Goal: Task Accomplishment & Management: Use online tool/utility

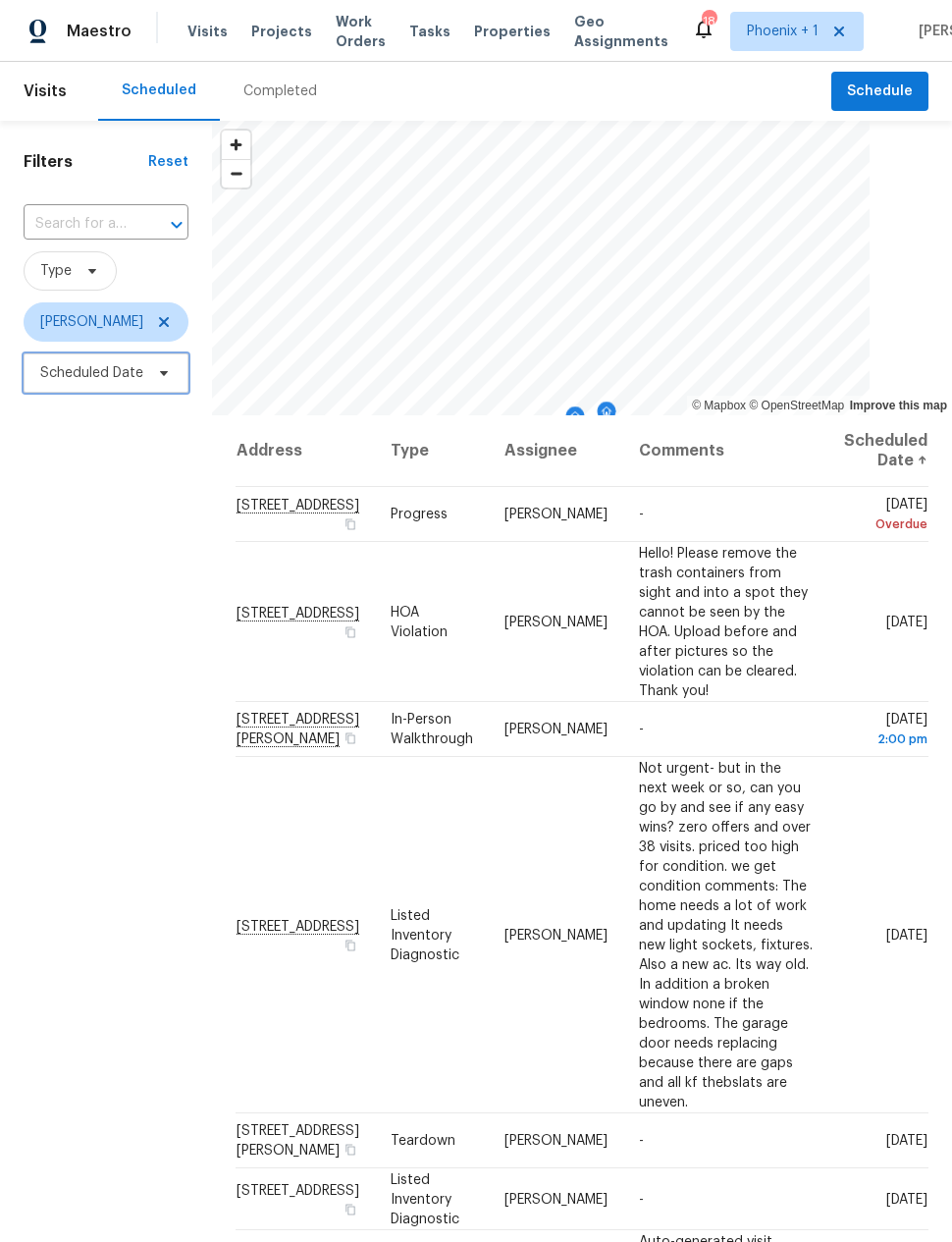
click at [82, 378] on span "Scheduled Date" at bounding box center [91, 373] width 103 height 20
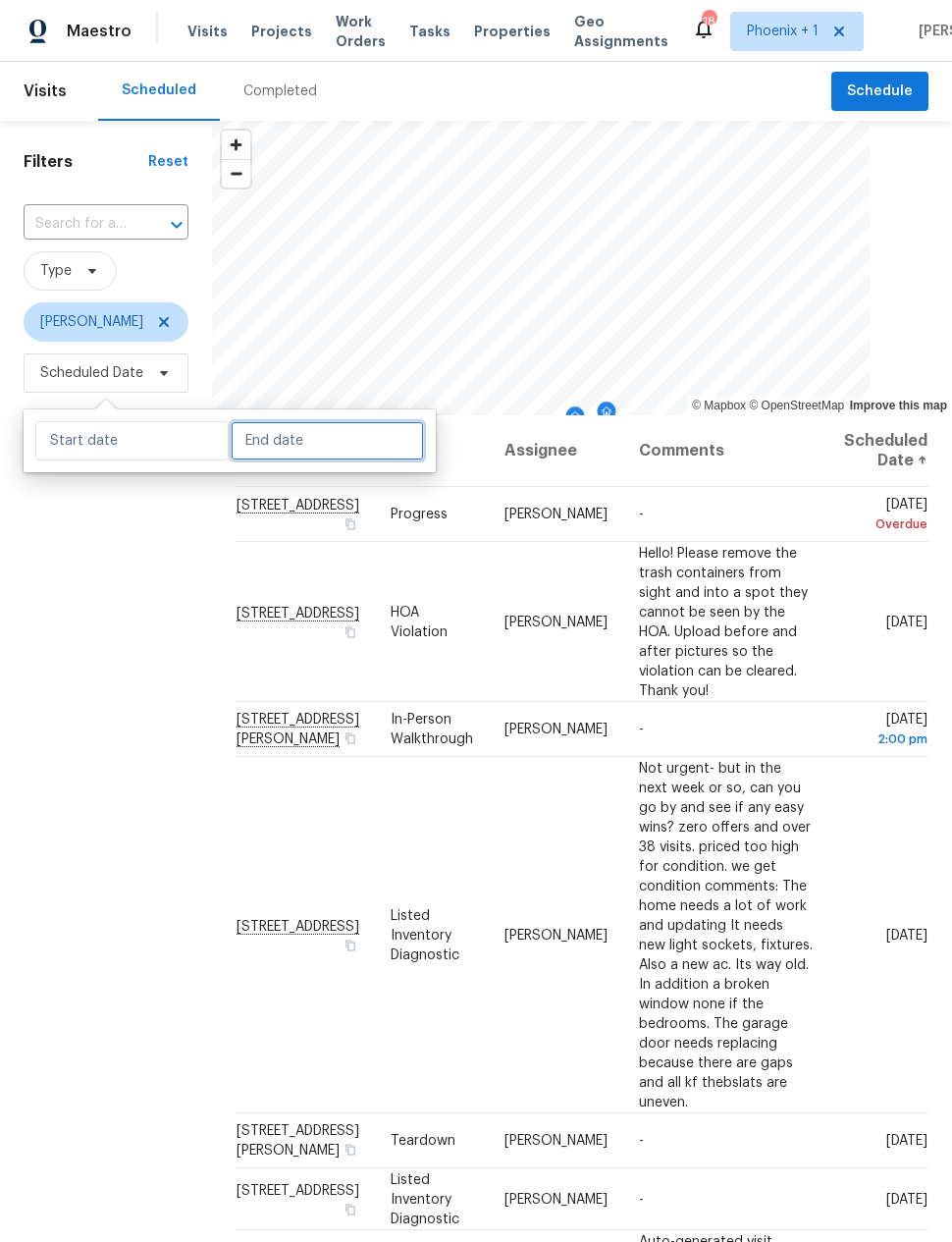
click at [266, 451] on input "text" at bounding box center [327, 441] width 194 height 39
select select "7"
select select "2025"
select select "8"
select select "2025"
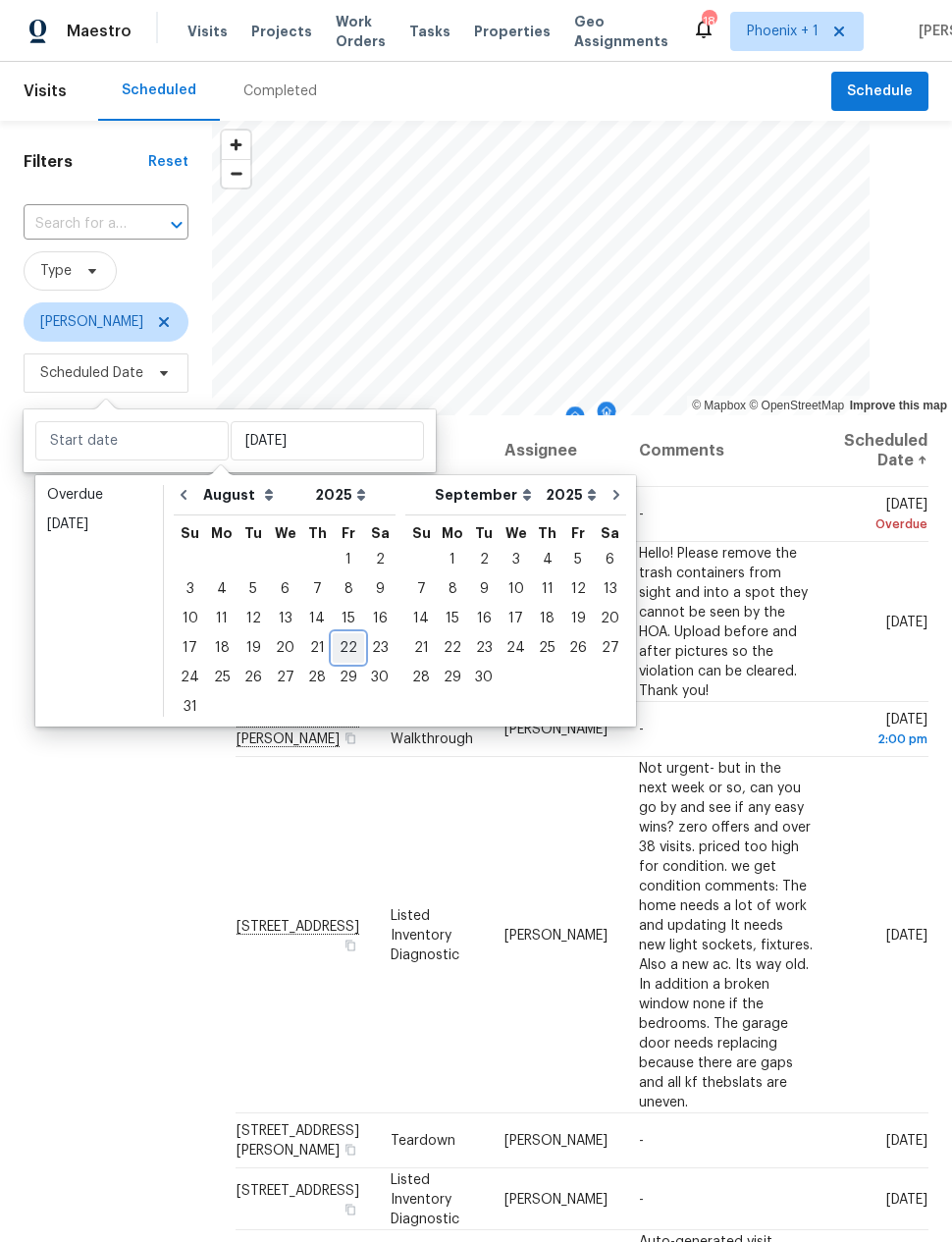
click at [342, 642] on div "22" at bounding box center [349, 648] width 31 height 28
type input "[DATE]"
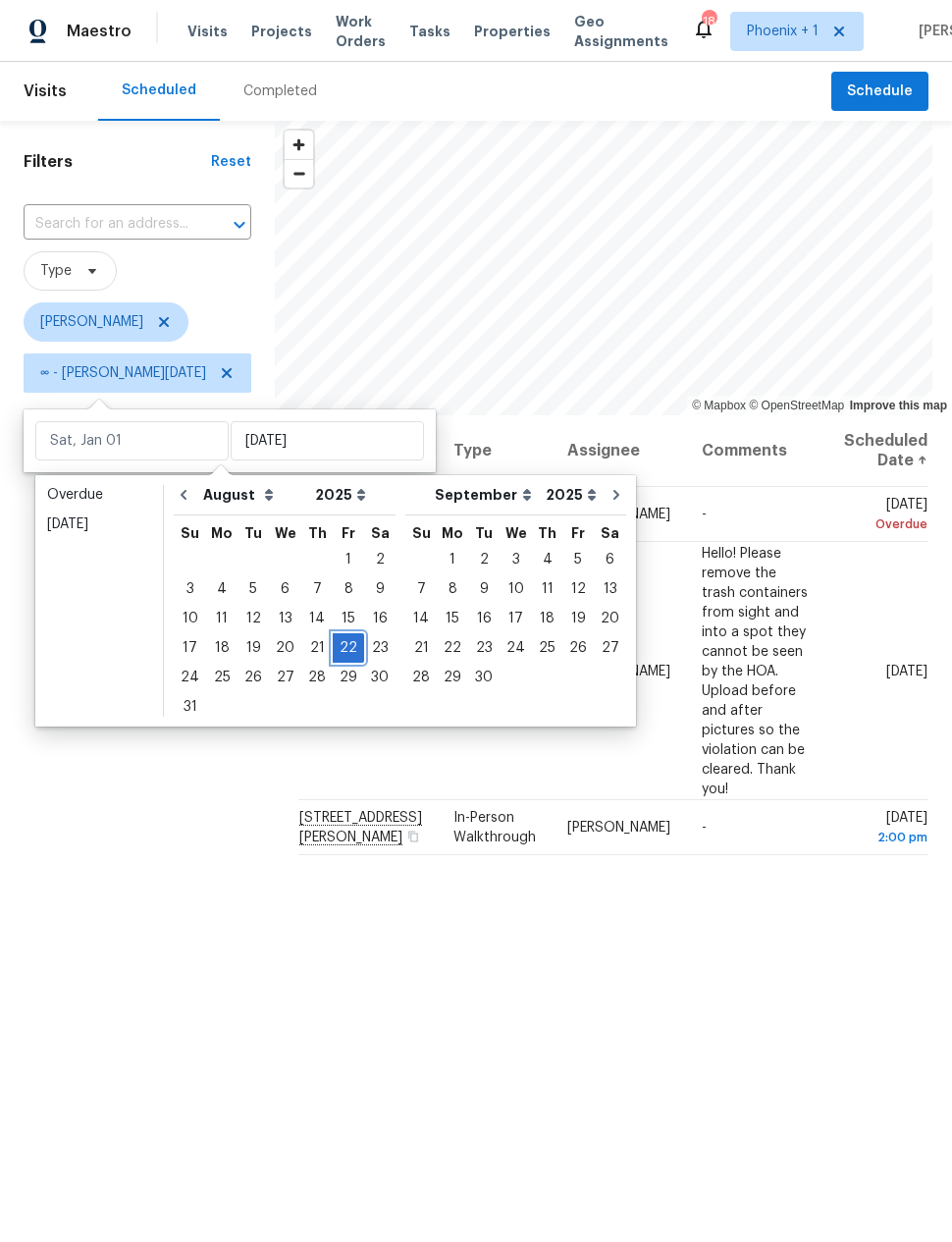
click at [345, 646] on div "22" at bounding box center [349, 648] width 31 height 28
type input "[DATE]"
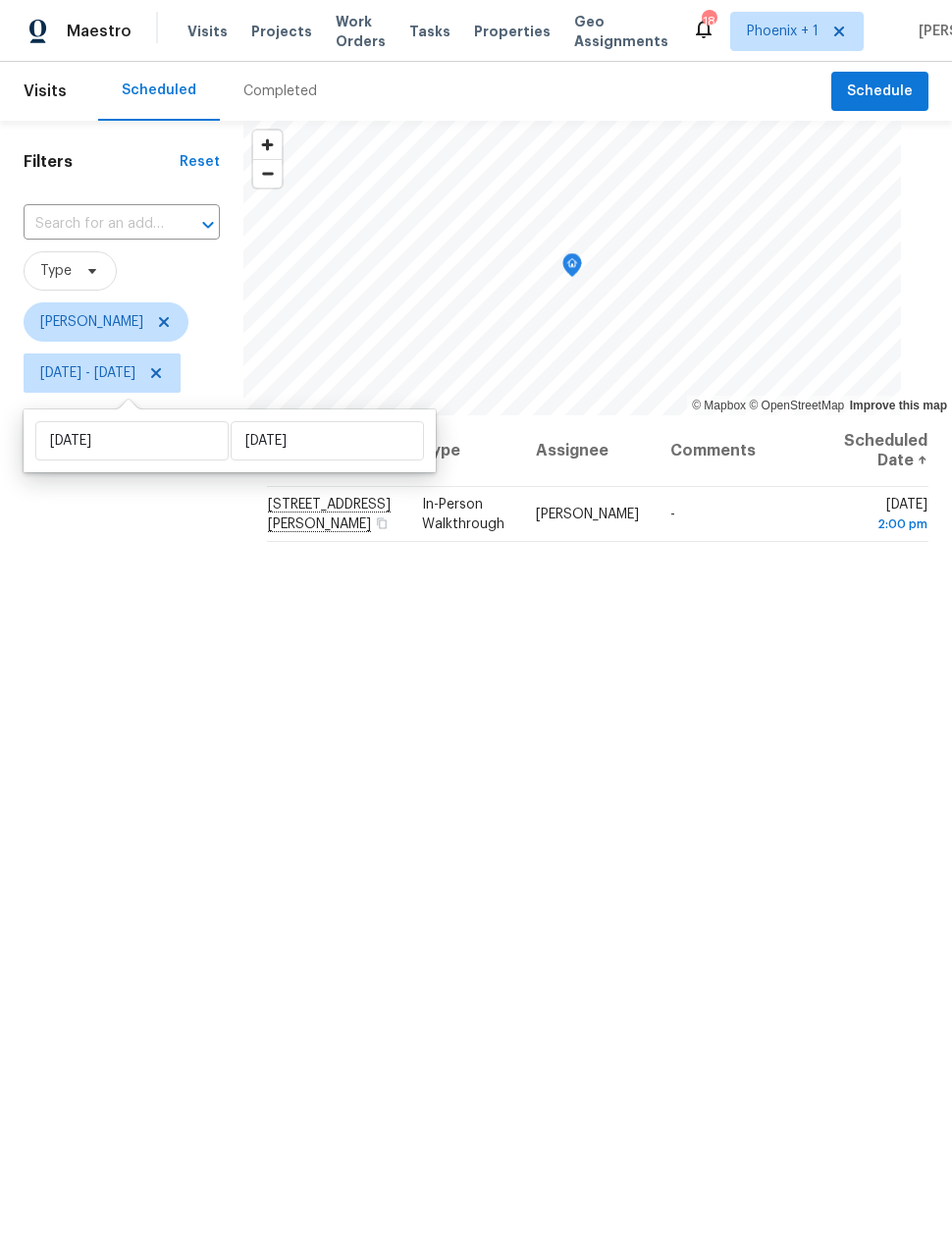
click at [195, 648] on div "Filters Reset ​ Type [PERSON_NAME][DATE] - [DATE]" at bounding box center [122, 764] width 244 height 1288
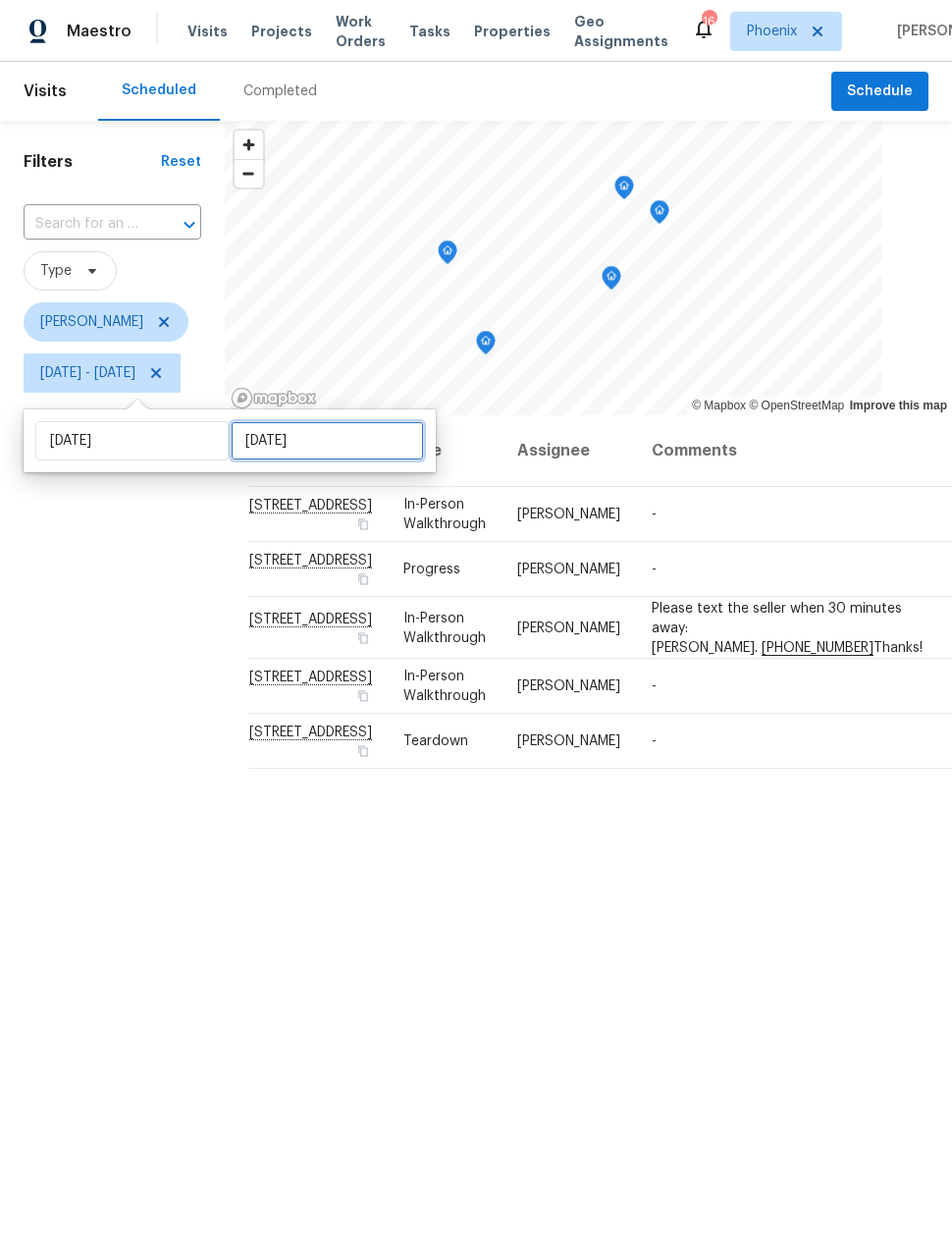
click at [260, 445] on input "[DATE]" at bounding box center [327, 441] width 194 height 39
select select "7"
select select "2025"
select select "8"
select select "2025"
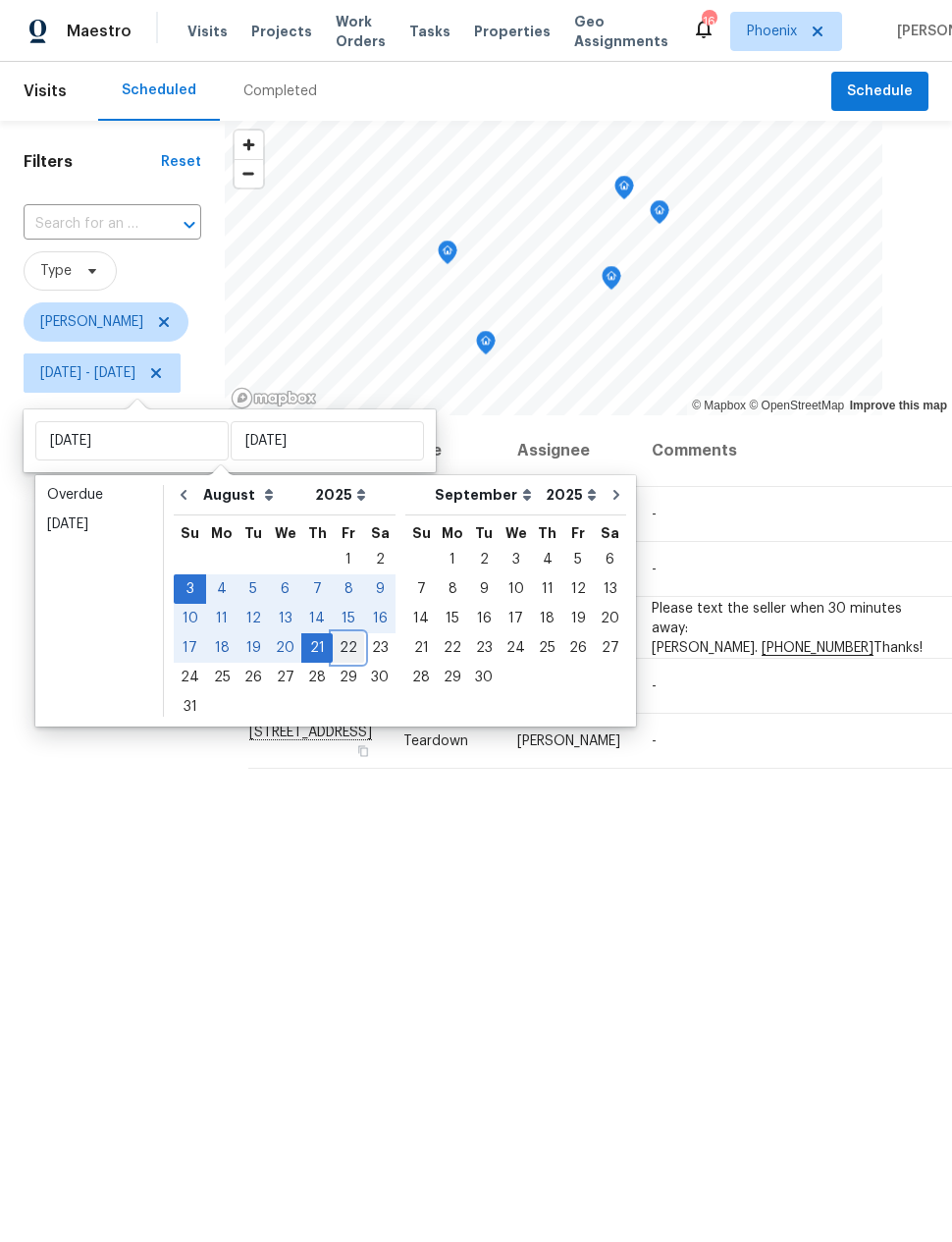
click at [346, 652] on div "22" at bounding box center [349, 648] width 31 height 28
type input "[DATE]"
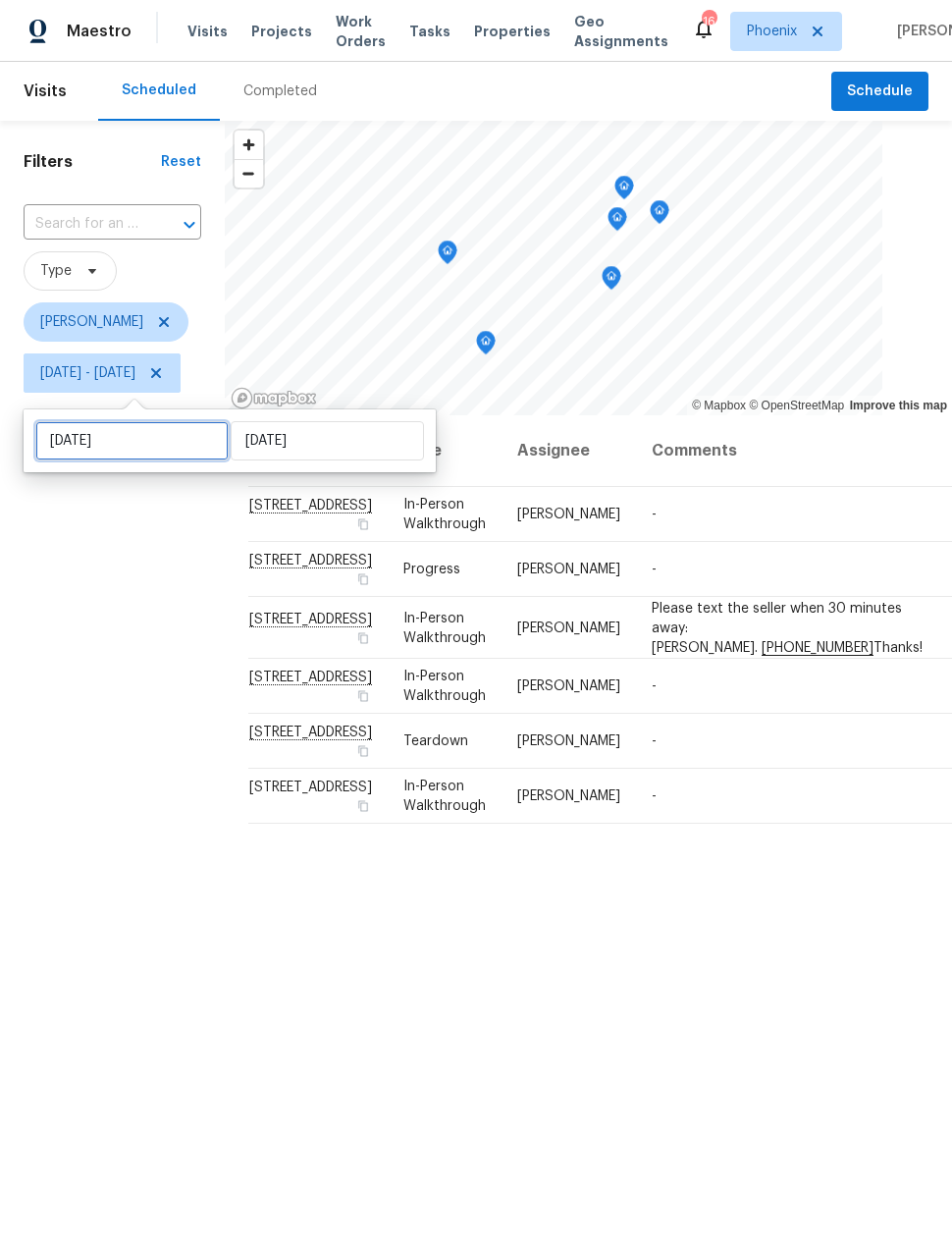
click at [113, 454] on input "[DATE]" at bounding box center [132, 441] width 194 height 39
select select "7"
select select "2025"
select select "8"
select select "2025"
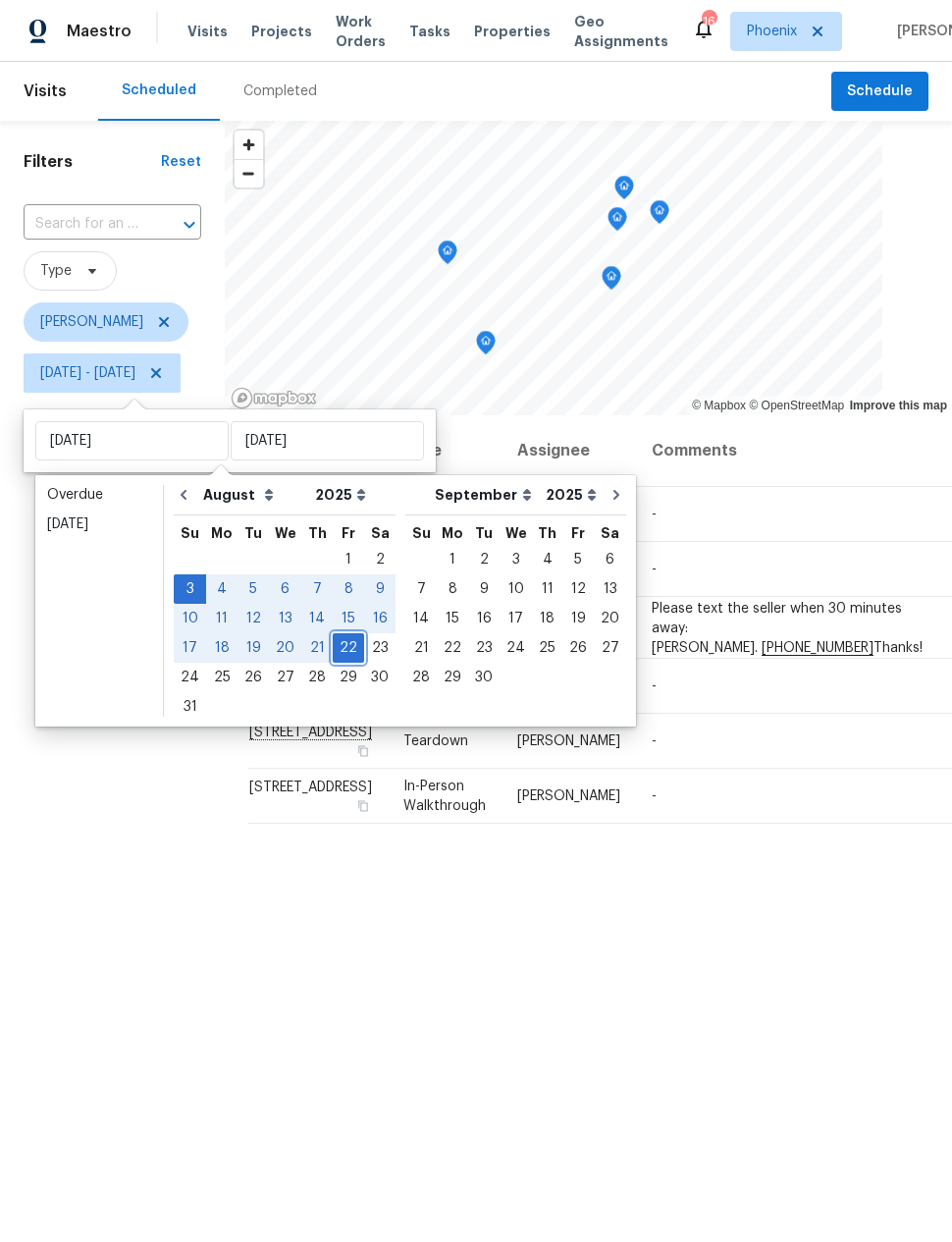
click at [340, 645] on div "22" at bounding box center [349, 648] width 31 height 28
type input "[DATE]"
